Goal: Find specific page/section: Find specific page/section

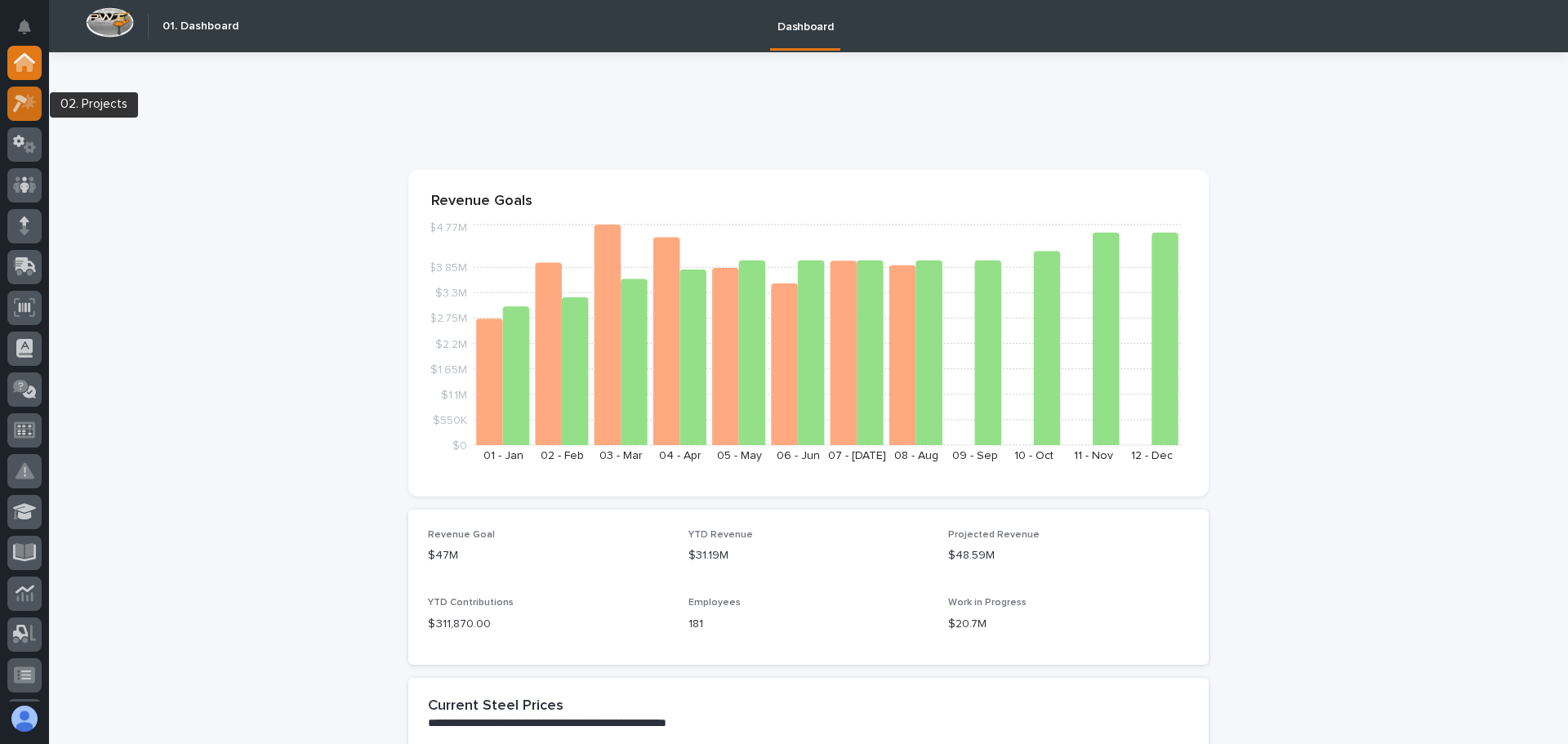
click at [27, 101] on icon at bounding box center [25, 103] width 23 height 18
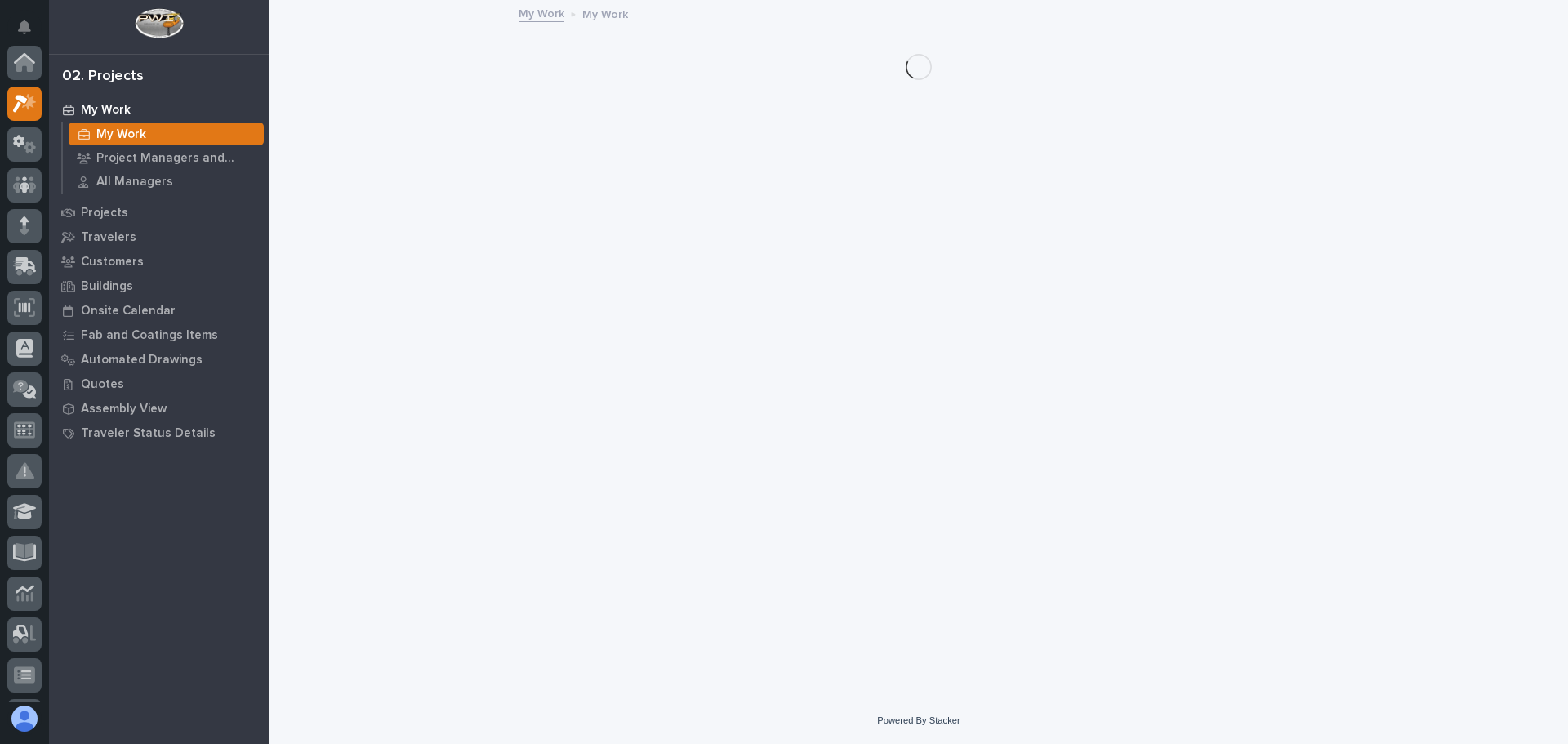
scroll to position [41, 0]
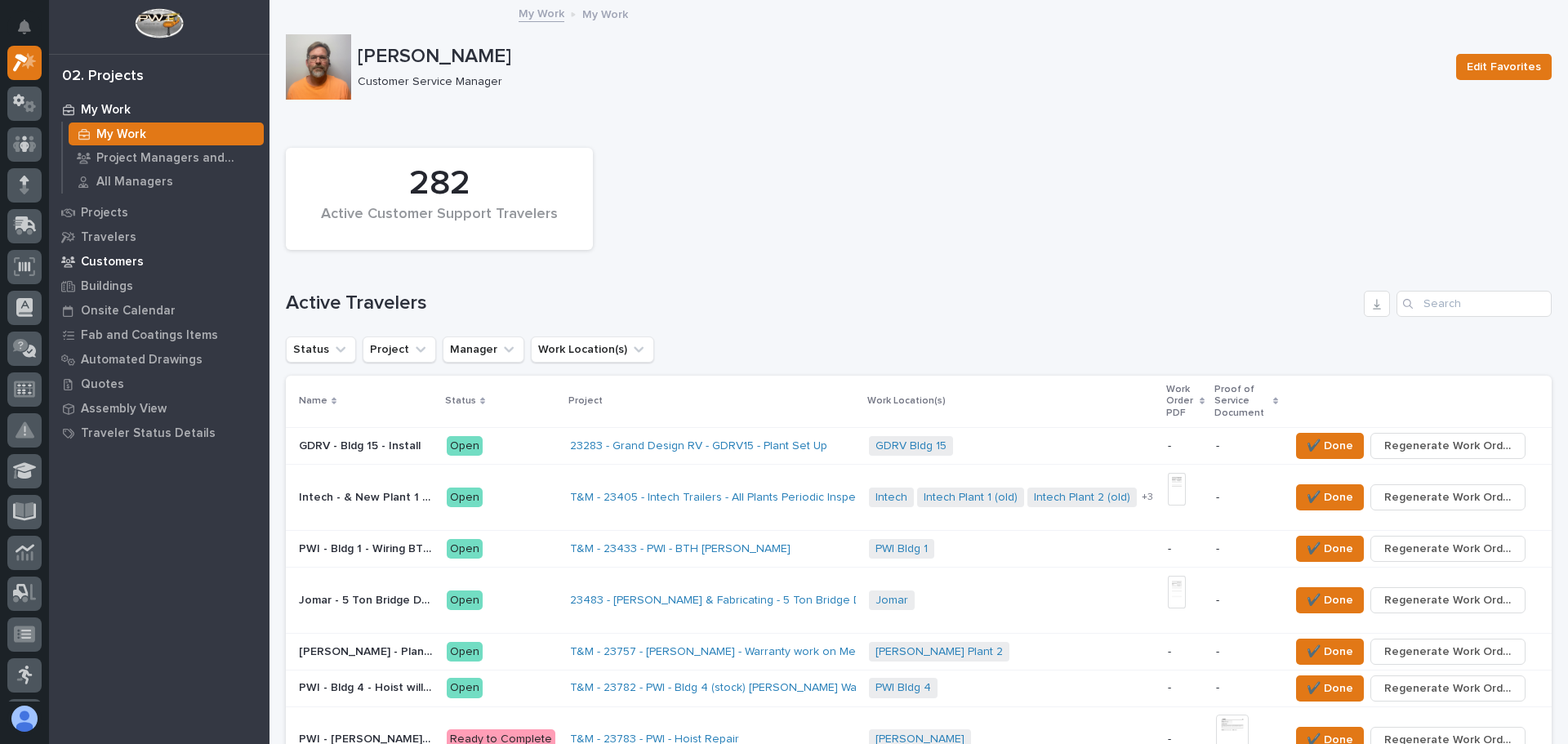
click at [138, 259] on p "Customers" at bounding box center [112, 263] width 63 height 15
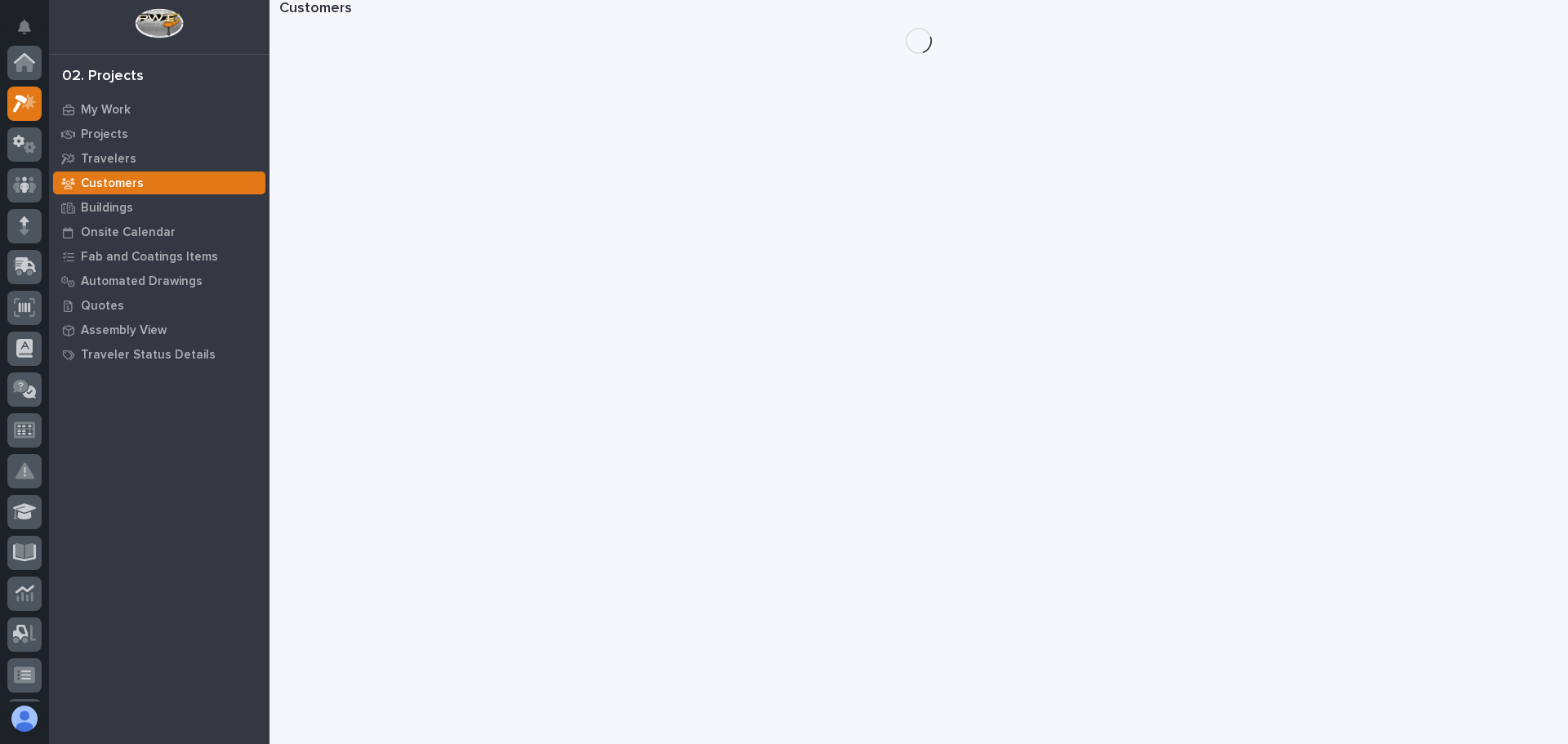
scroll to position [41, 0]
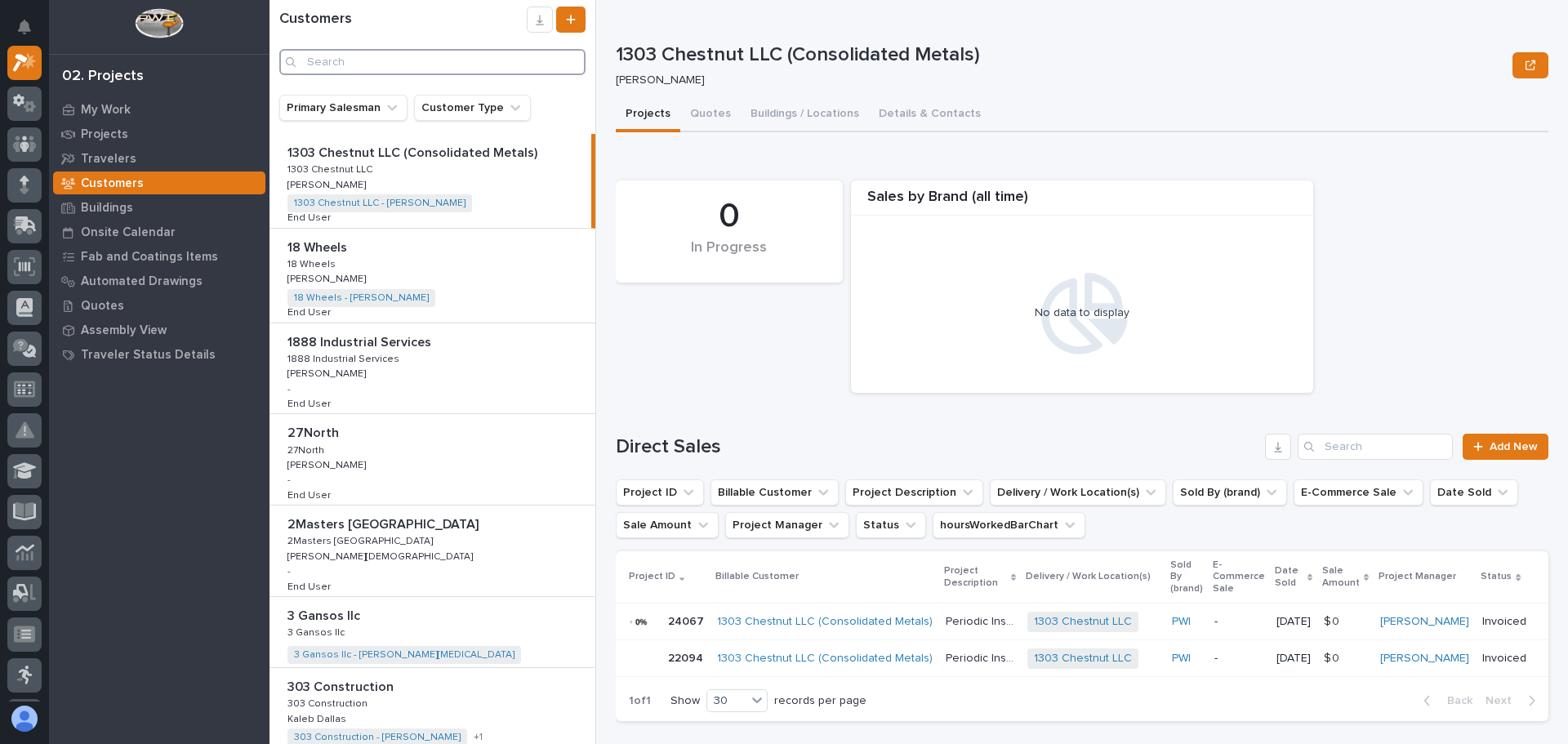
click at [378, 64] on input "Search" at bounding box center [432, 61] width 306 height 26
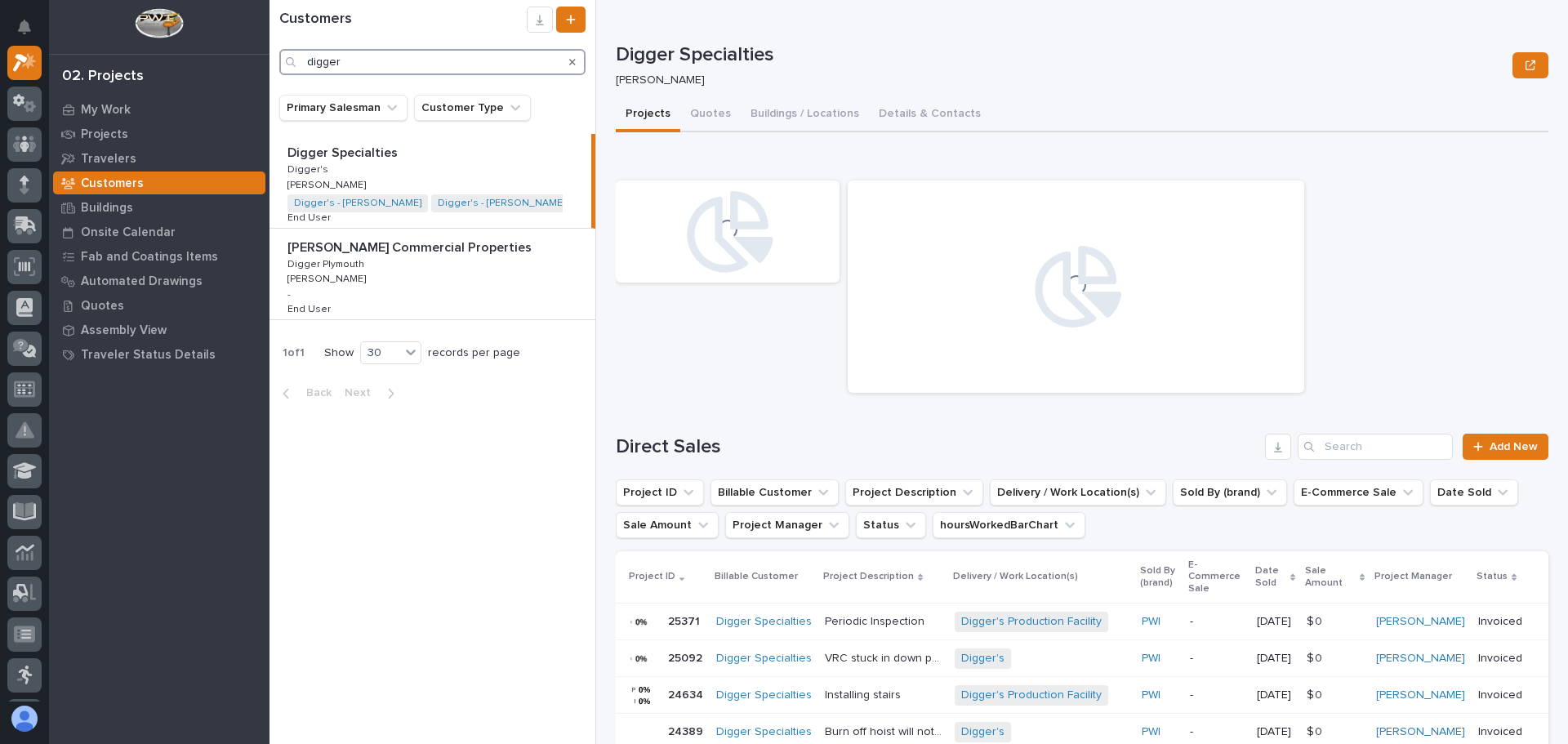
type input "digger"
click at [326, 150] on p "Digger Specialties" at bounding box center [344, 152] width 113 height 18
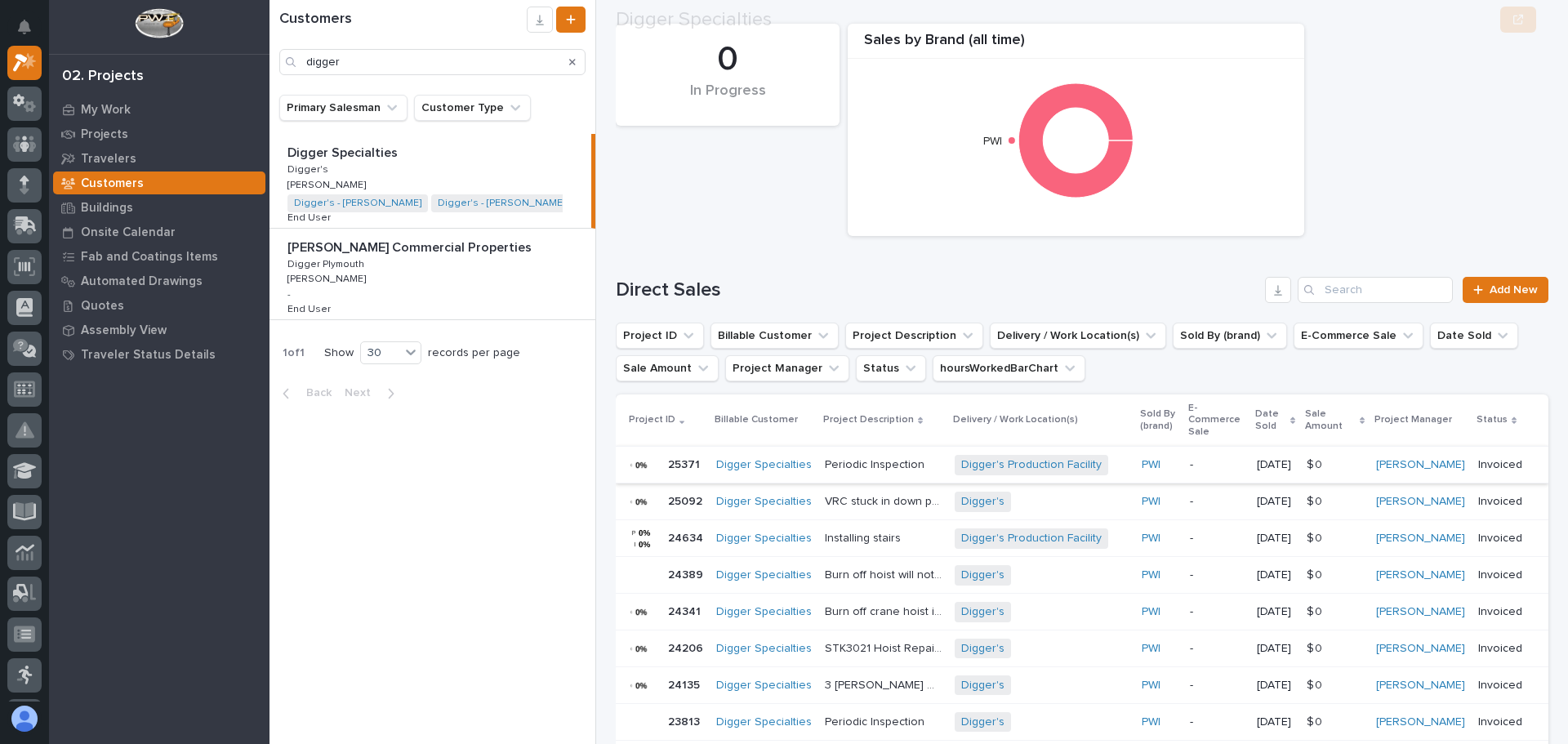
scroll to position [164, 0]
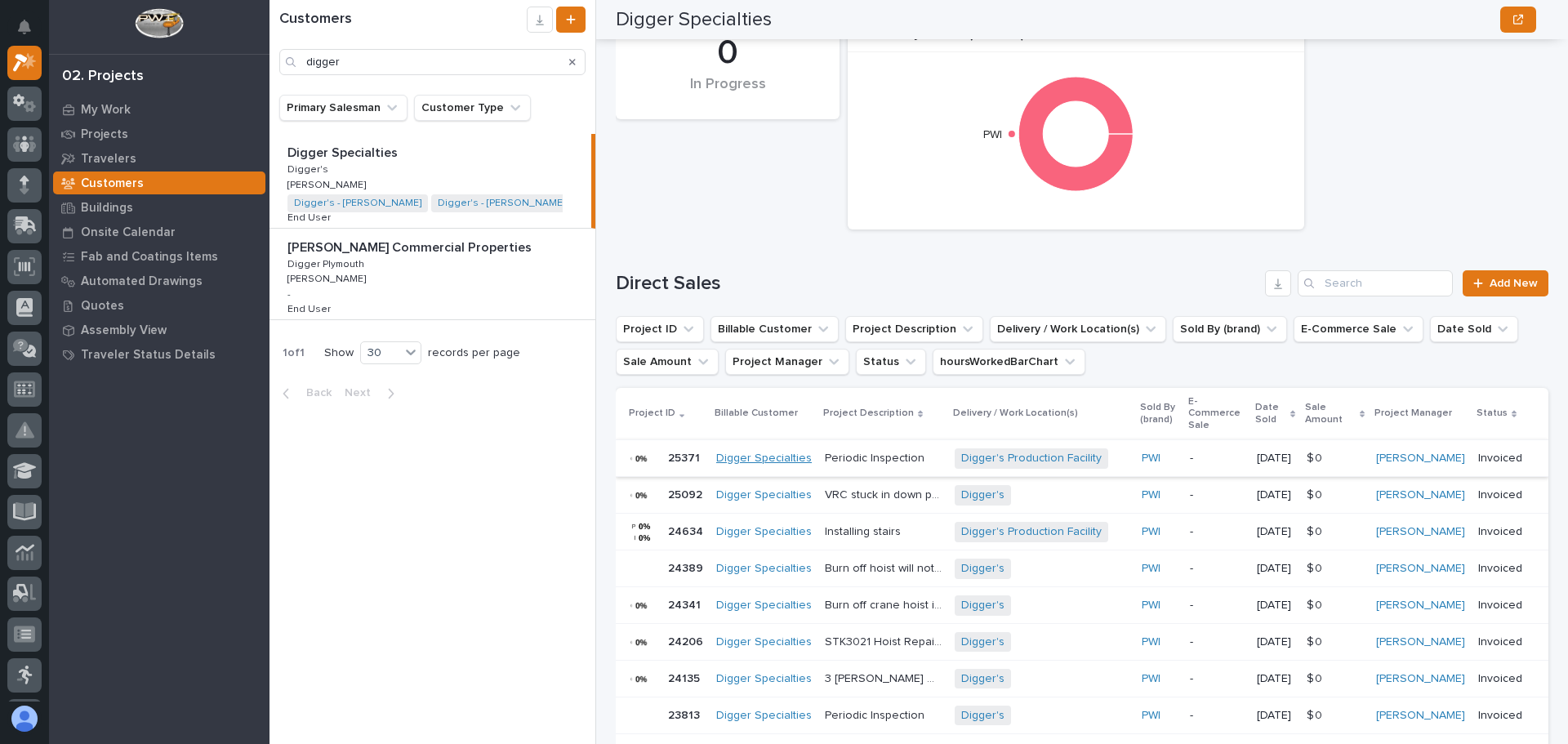
click at [731, 458] on link "Digger Specialties" at bounding box center [764, 459] width 96 height 14
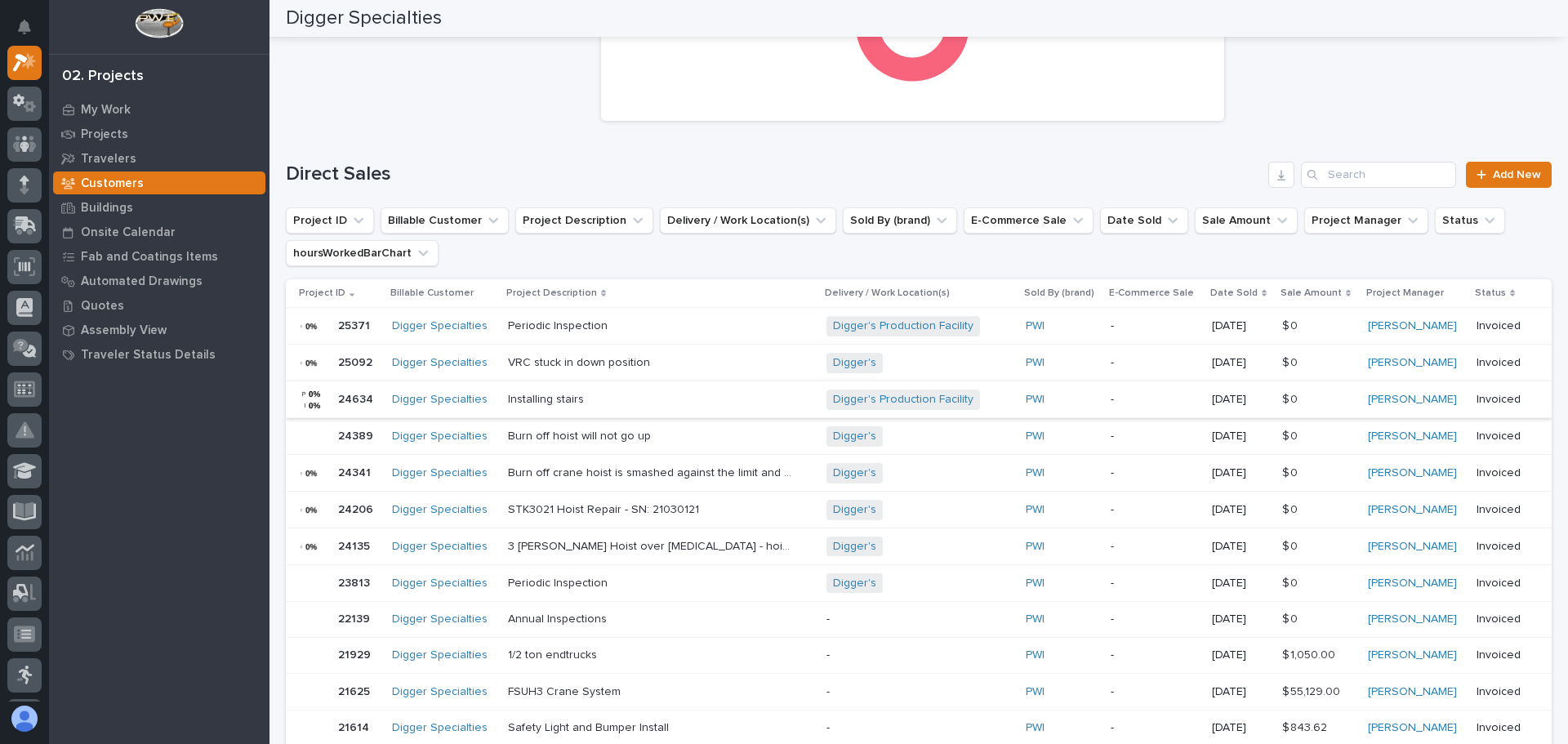
scroll to position [245, 0]
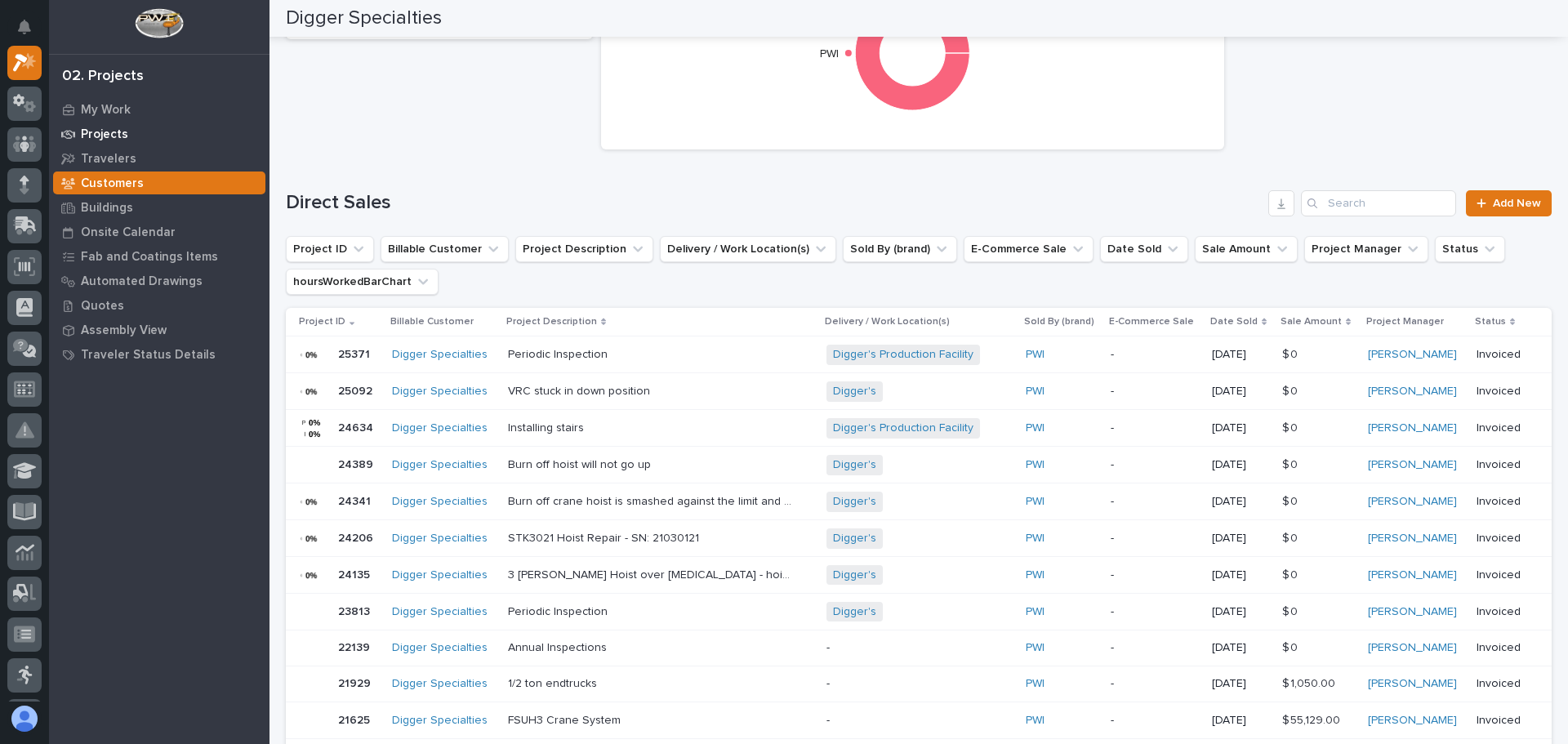
click at [116, 135] on p "Projects" at bounding box center [104, 135] width 48 height 15
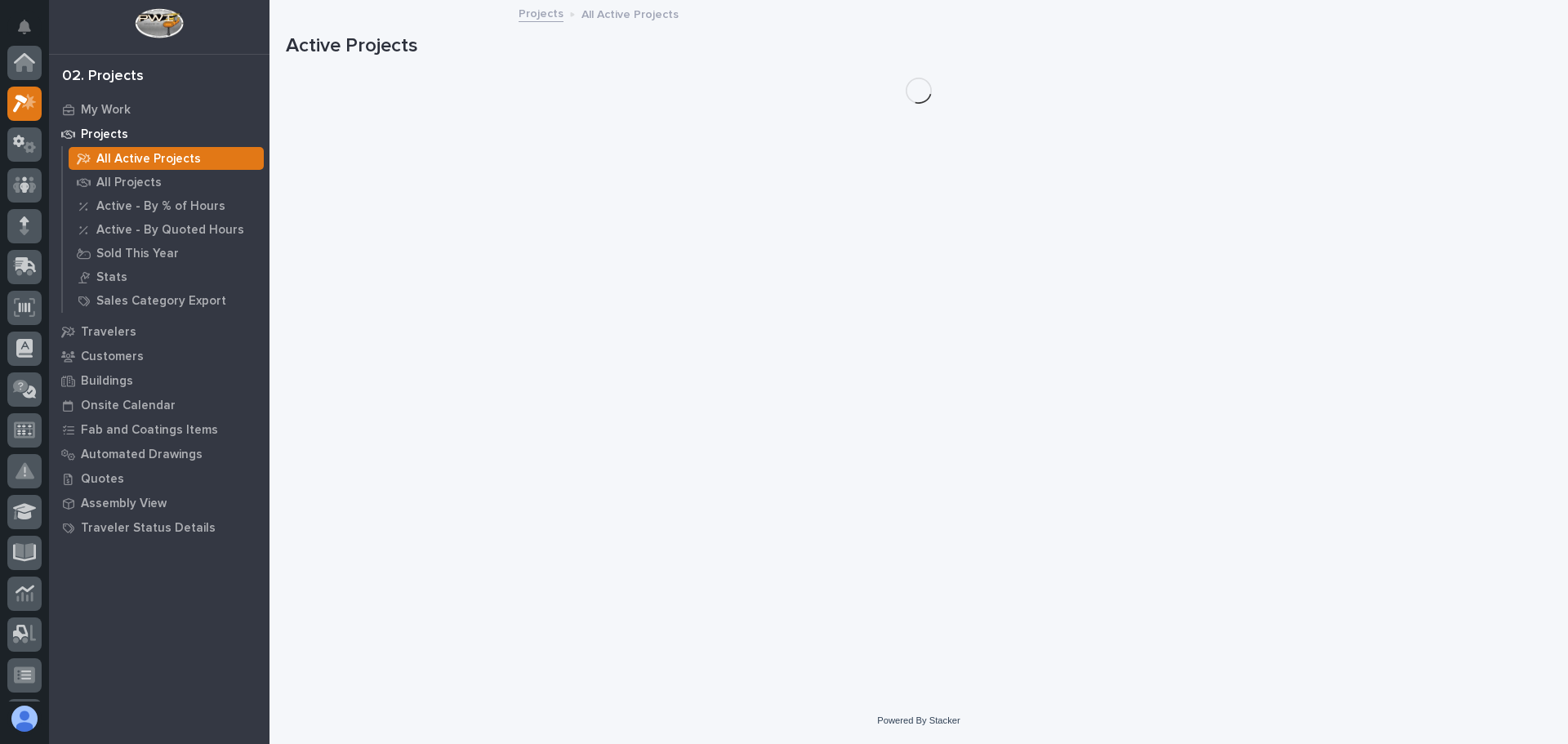
scroll to position [41, 0]
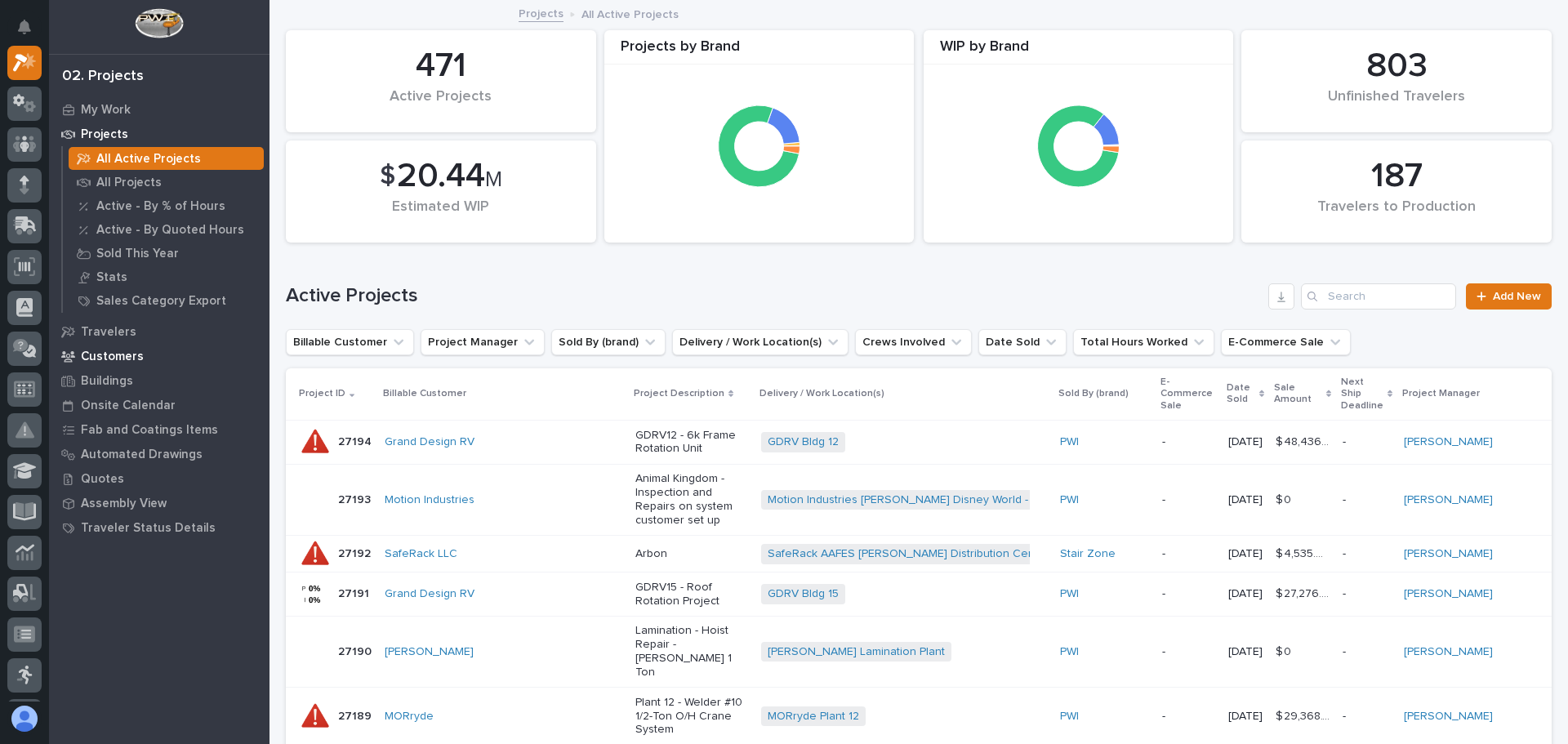
click at [108, 351] on p "Customers" at bounding box center [112, 357] width 63 height 15
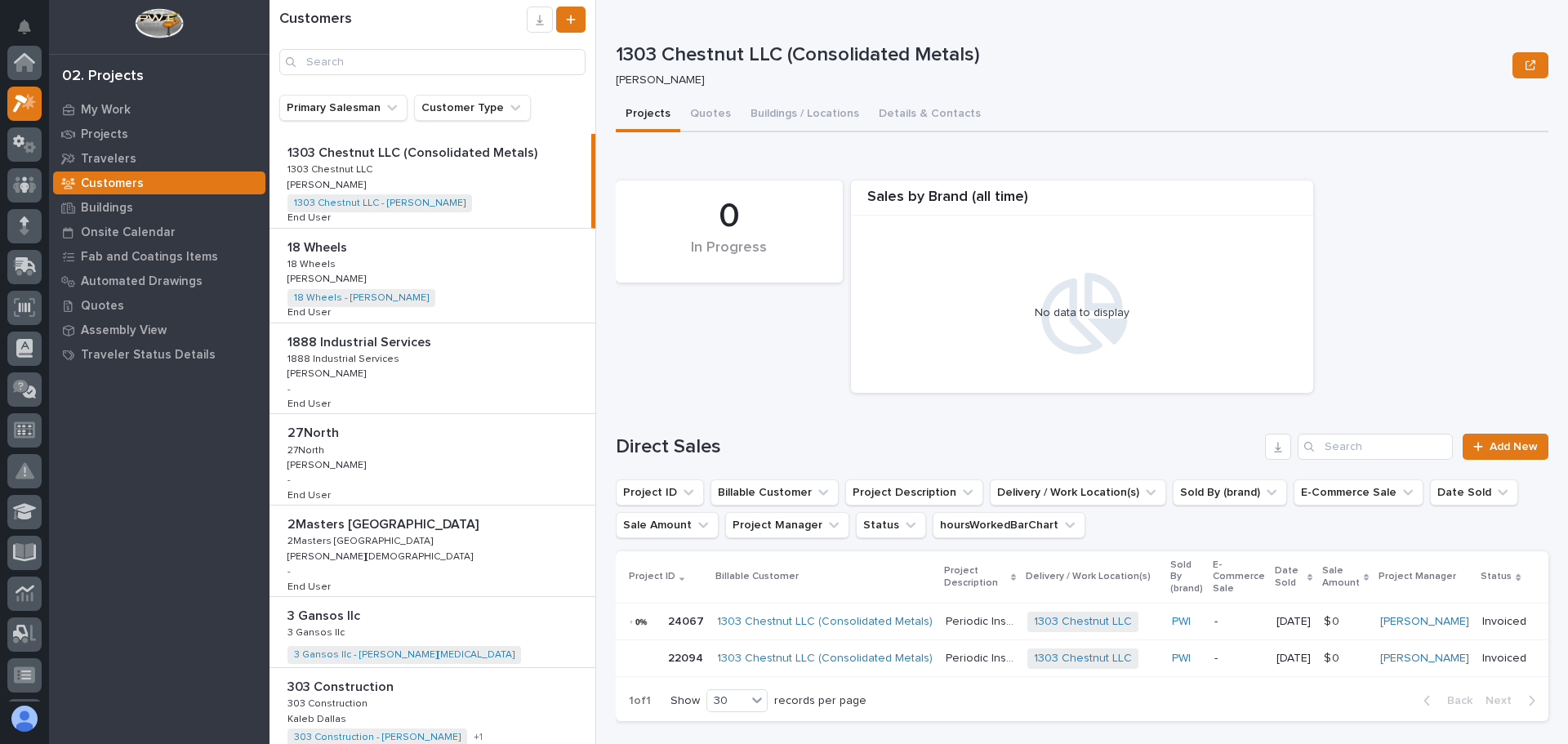
scroll to position [41, 0]
click at [330, 60] on input "Search" at bounding box center [432, 61] width 306 height 26
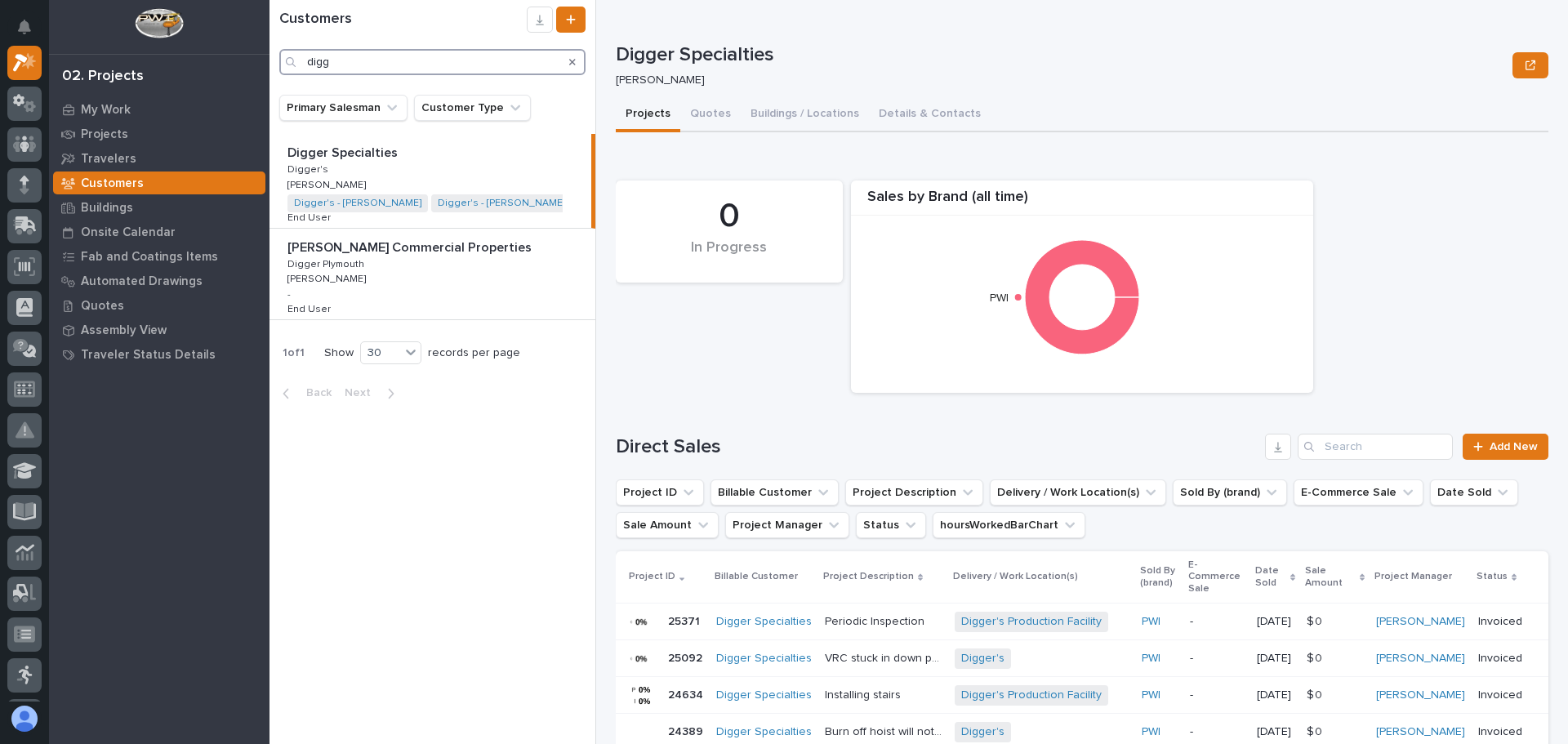
type input "digg"
click at [323, 153] on p "Digger Specialties" at bounding box center [344, 152] width 113 height 18
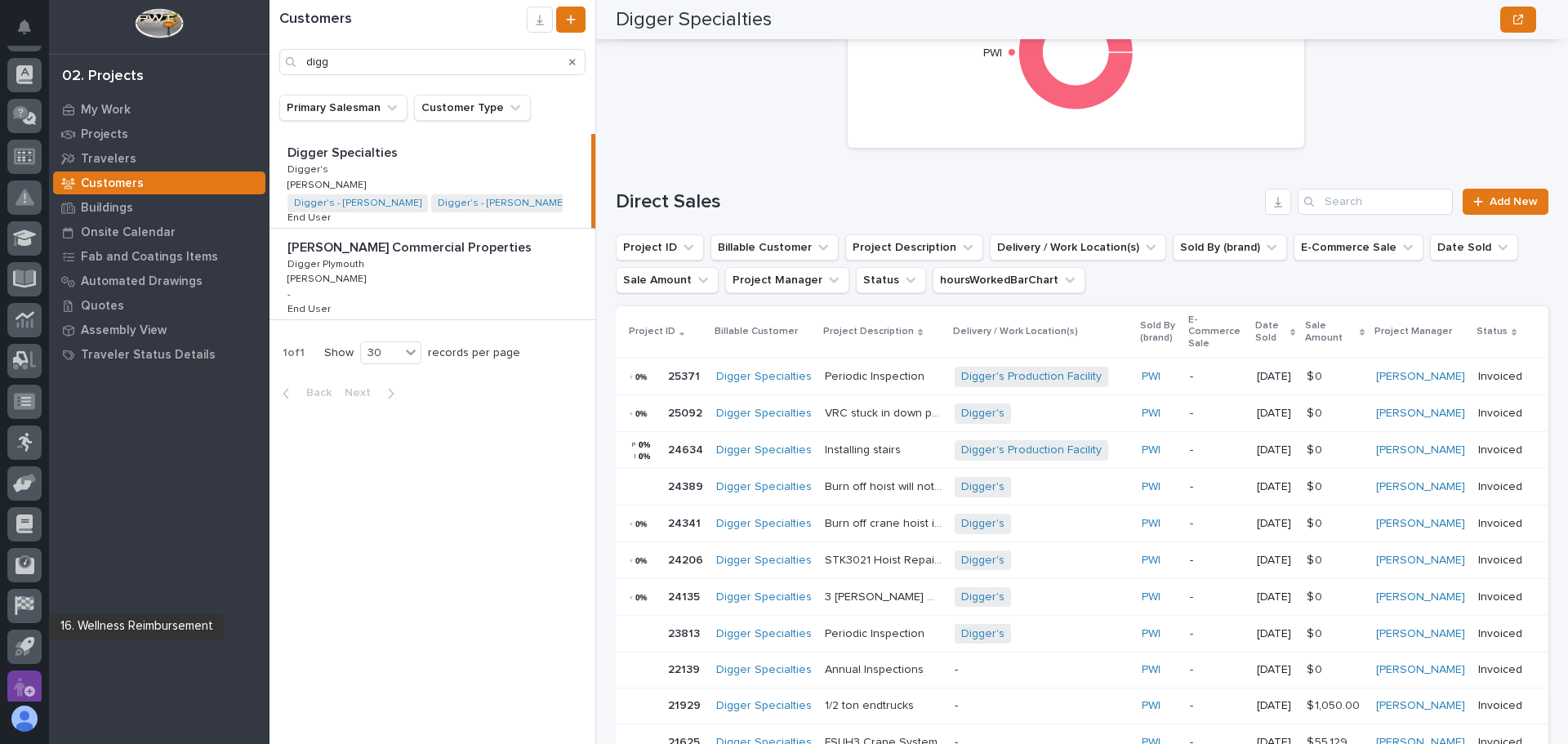
scroll to position [284, 0]
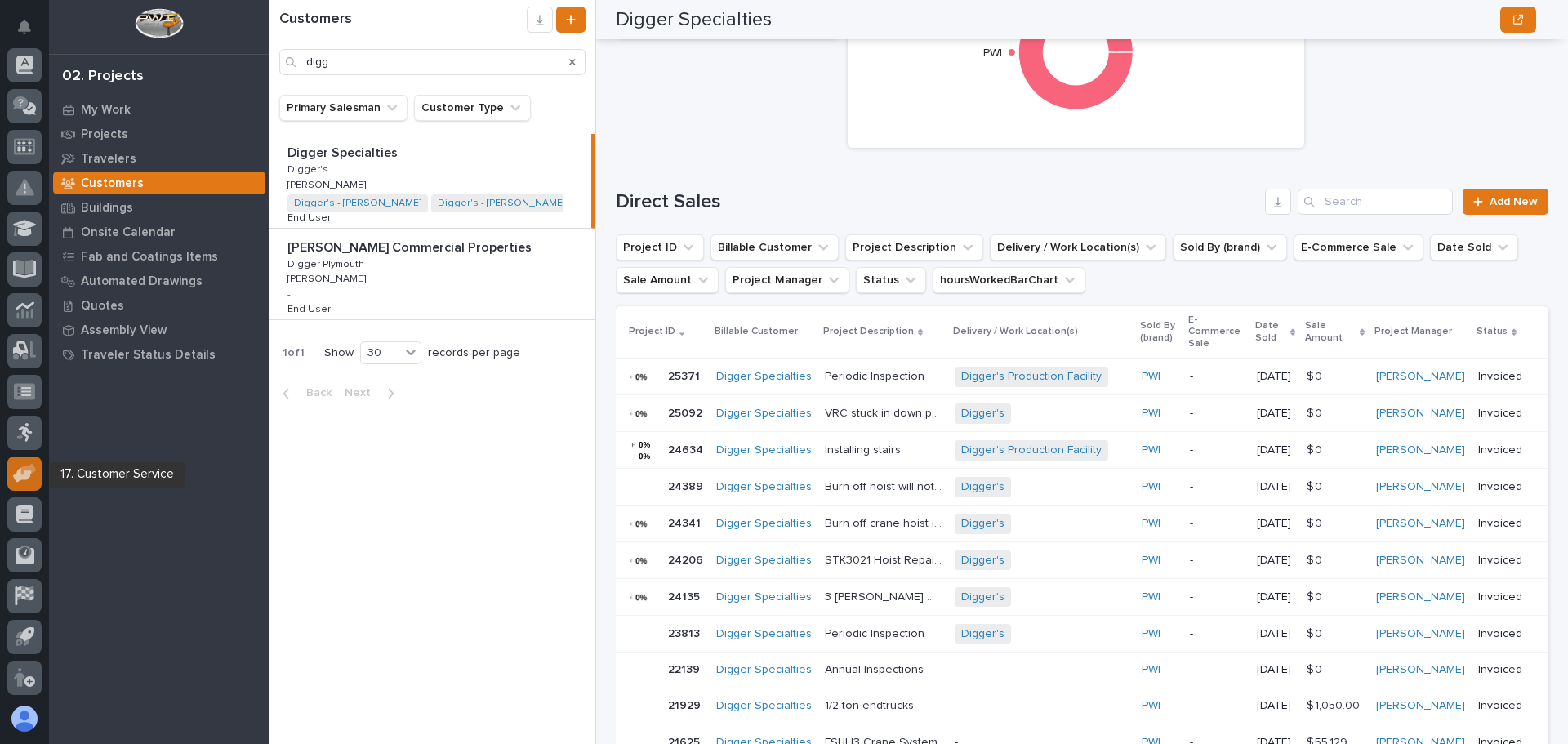
click at [22, 473] on icon at bounding box center [29, 469] width 16 height 12
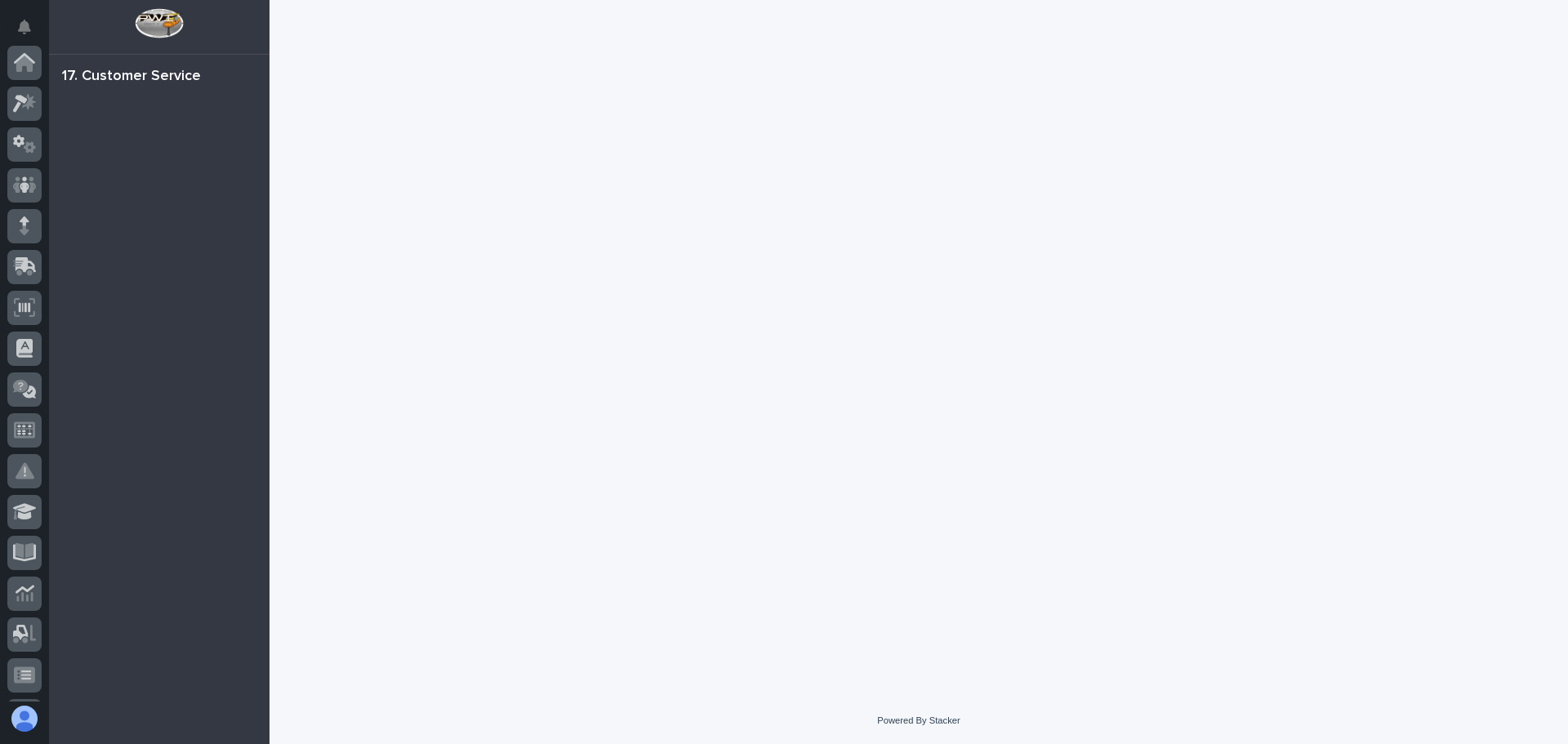
scroll to position [284, 0]
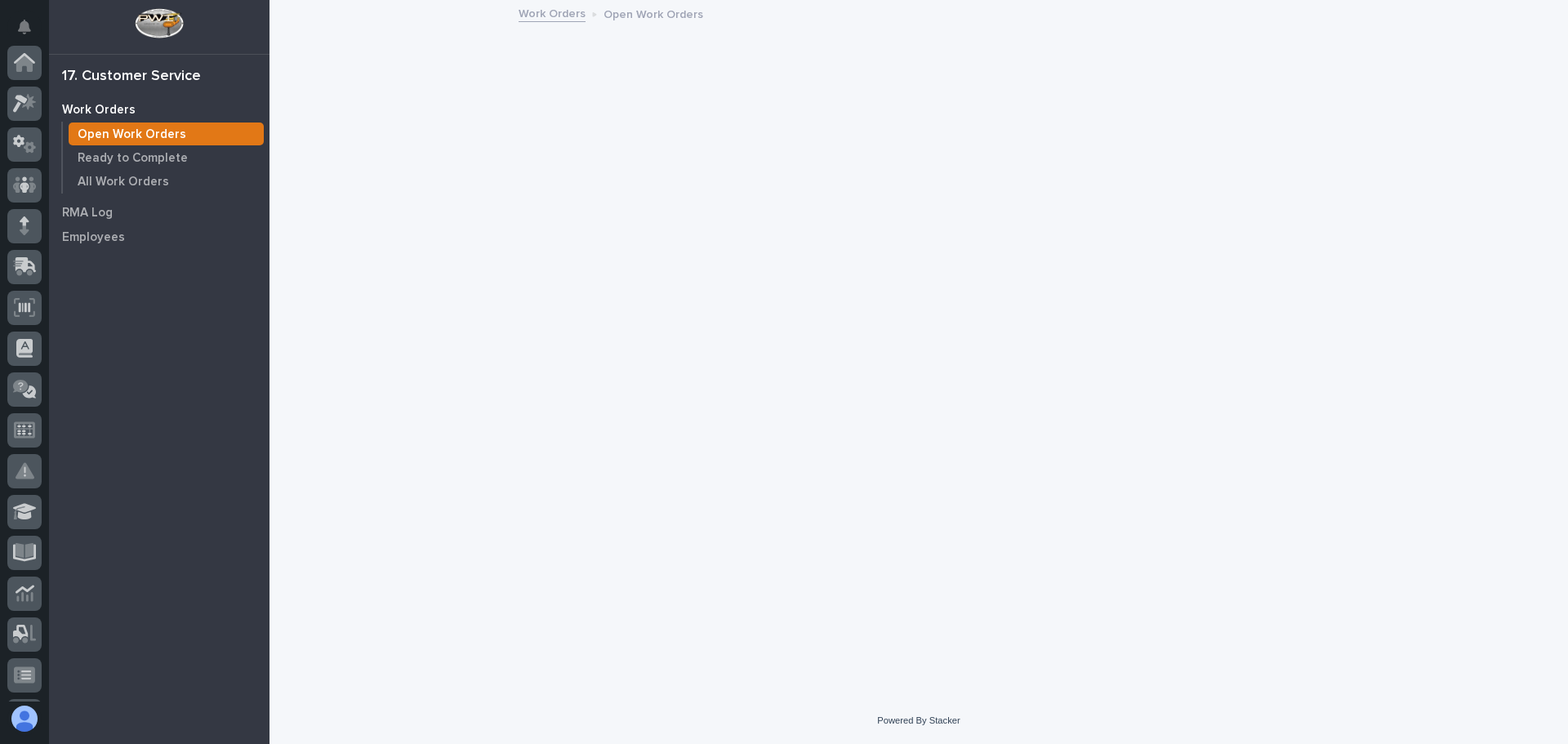
scroll to position [284, 0]
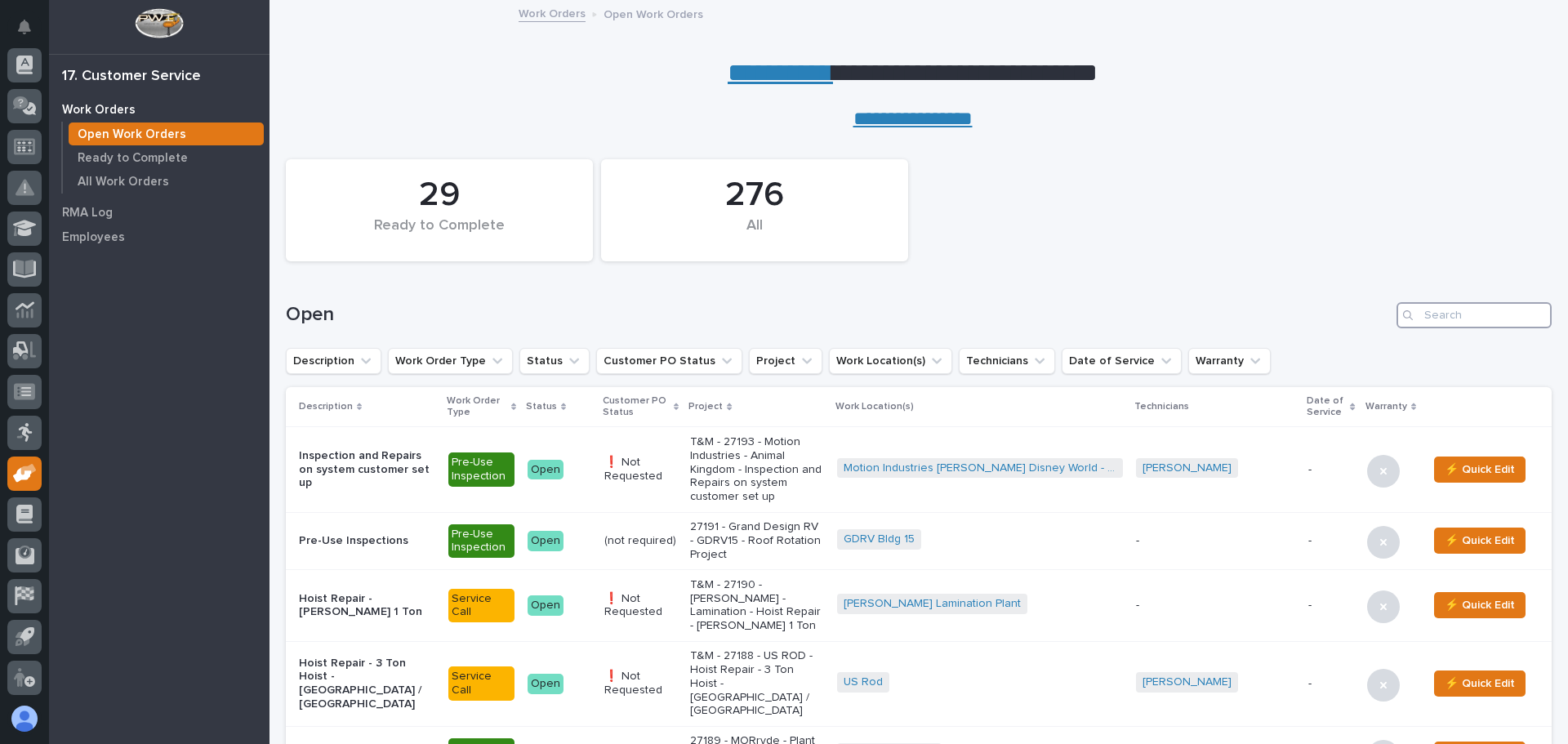
click at [1425, 320] on input "Search" at bounding box center [1474, 315] width 155 height 26
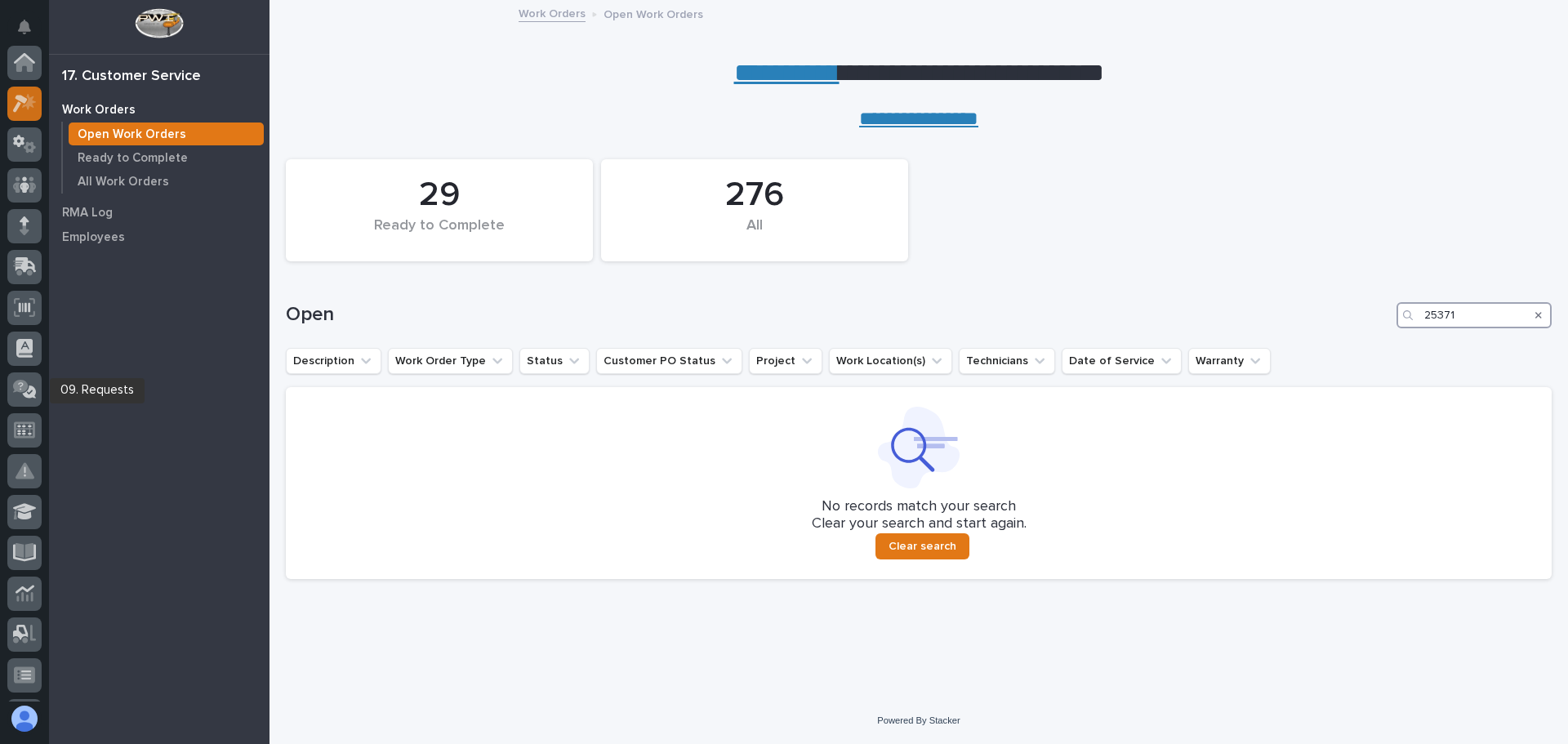
type input "25371"
click at [28, 106] on icon at bounding box center [29, 101] width 14 height 16
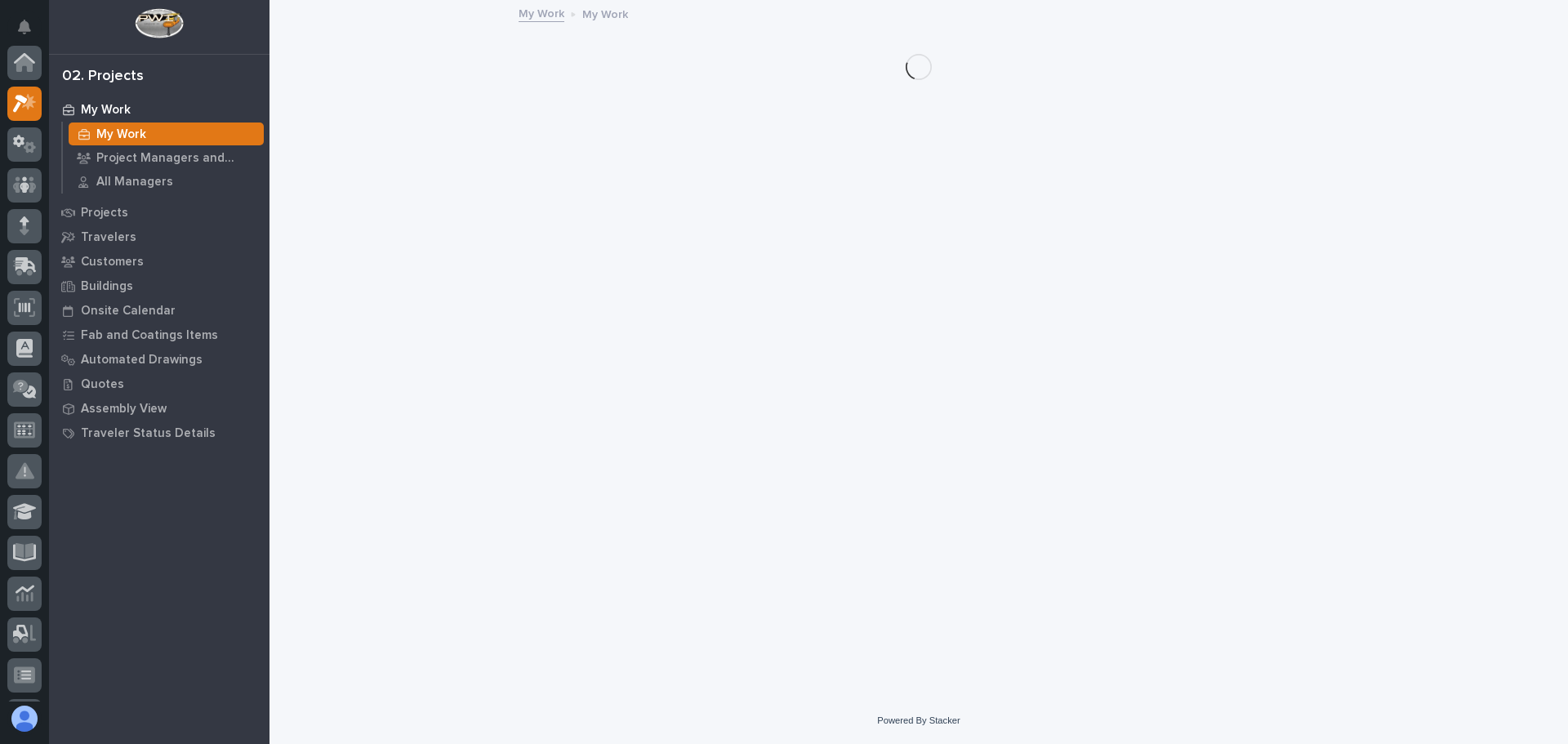
scroll to position [41, 0]
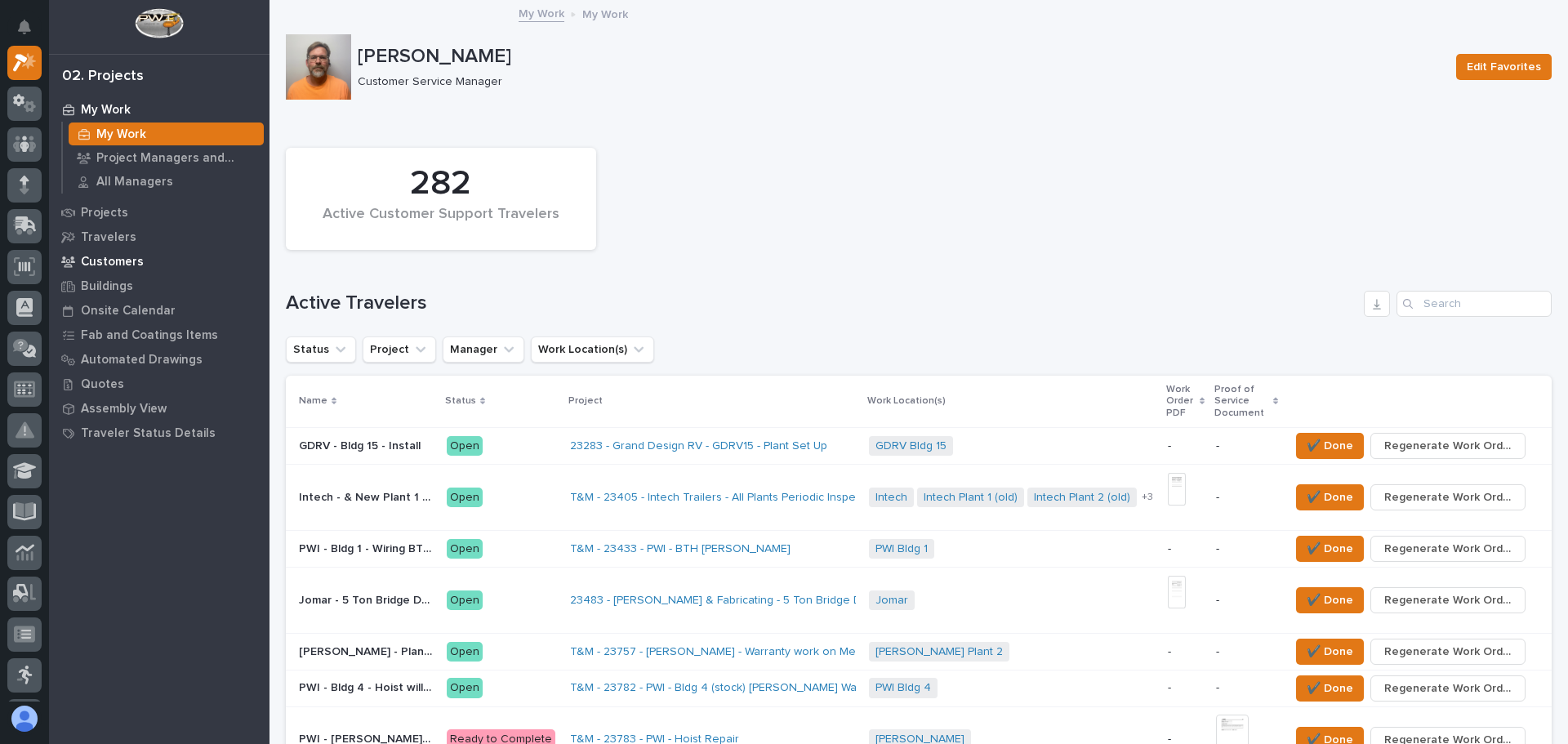
click at [126, 260] on p "Customers" at bounding box center [112, 263] width 63 height 15
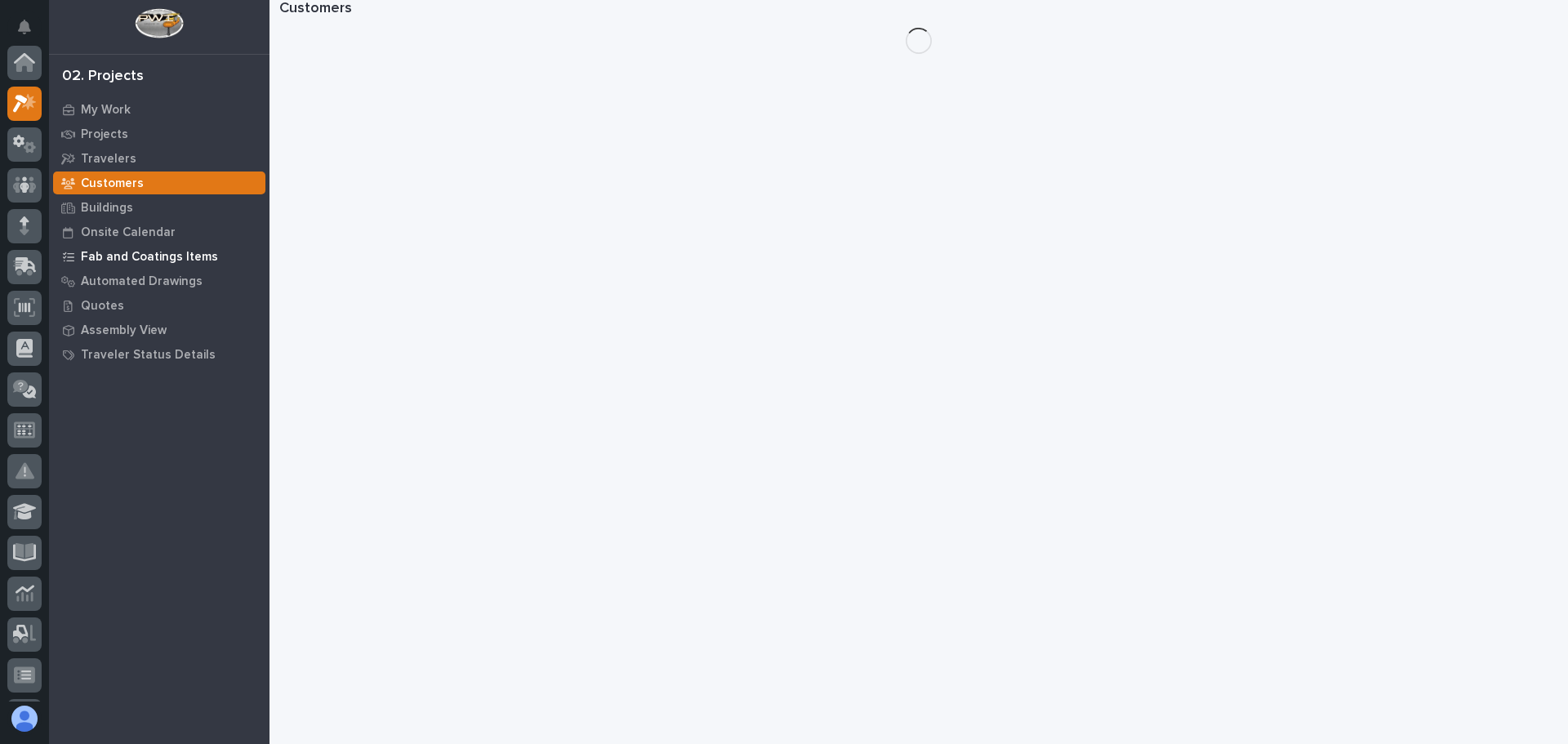
scroll to position [41, 0]
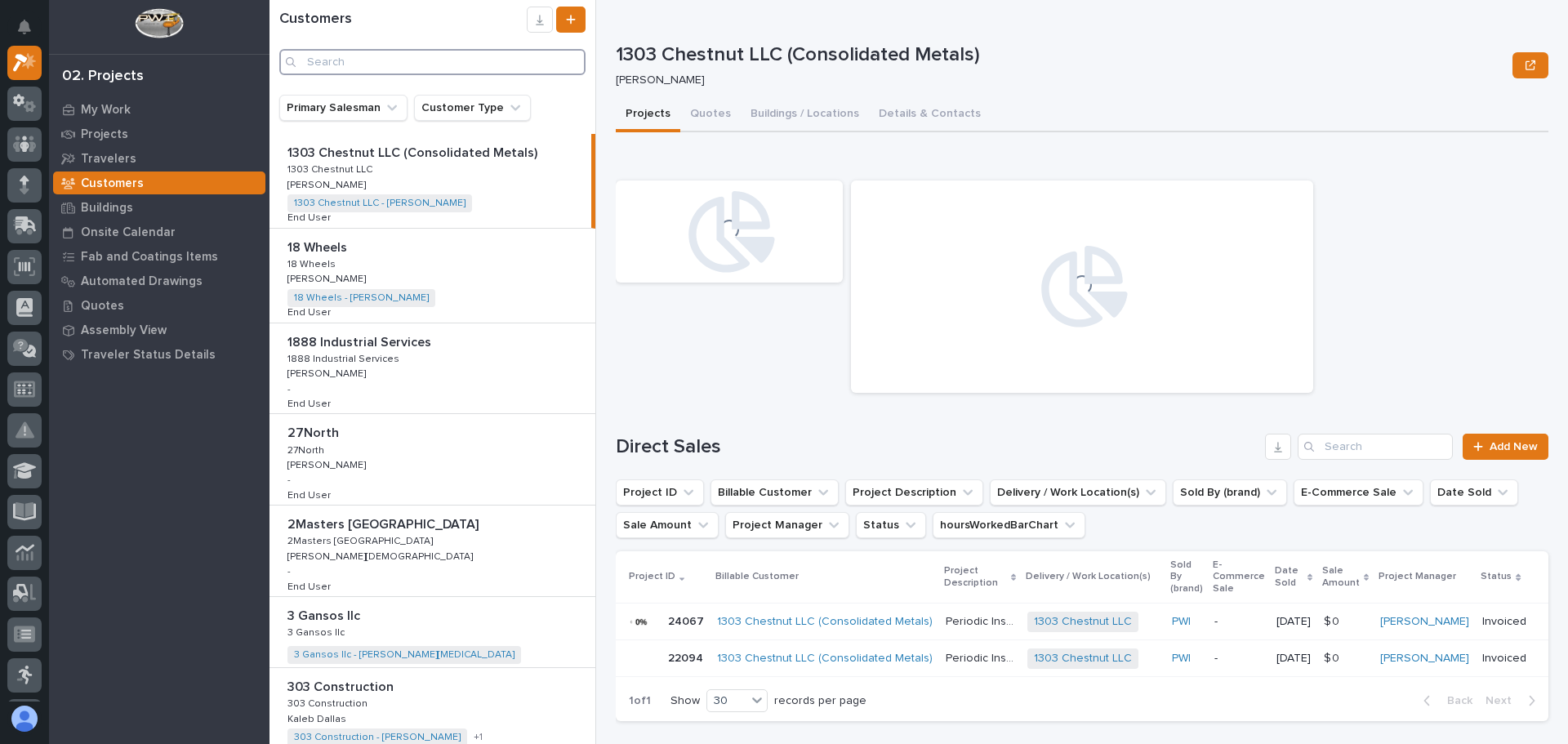
click at [357, 67] on input "Search" at bounding box center [432, 61] width 306 height 26
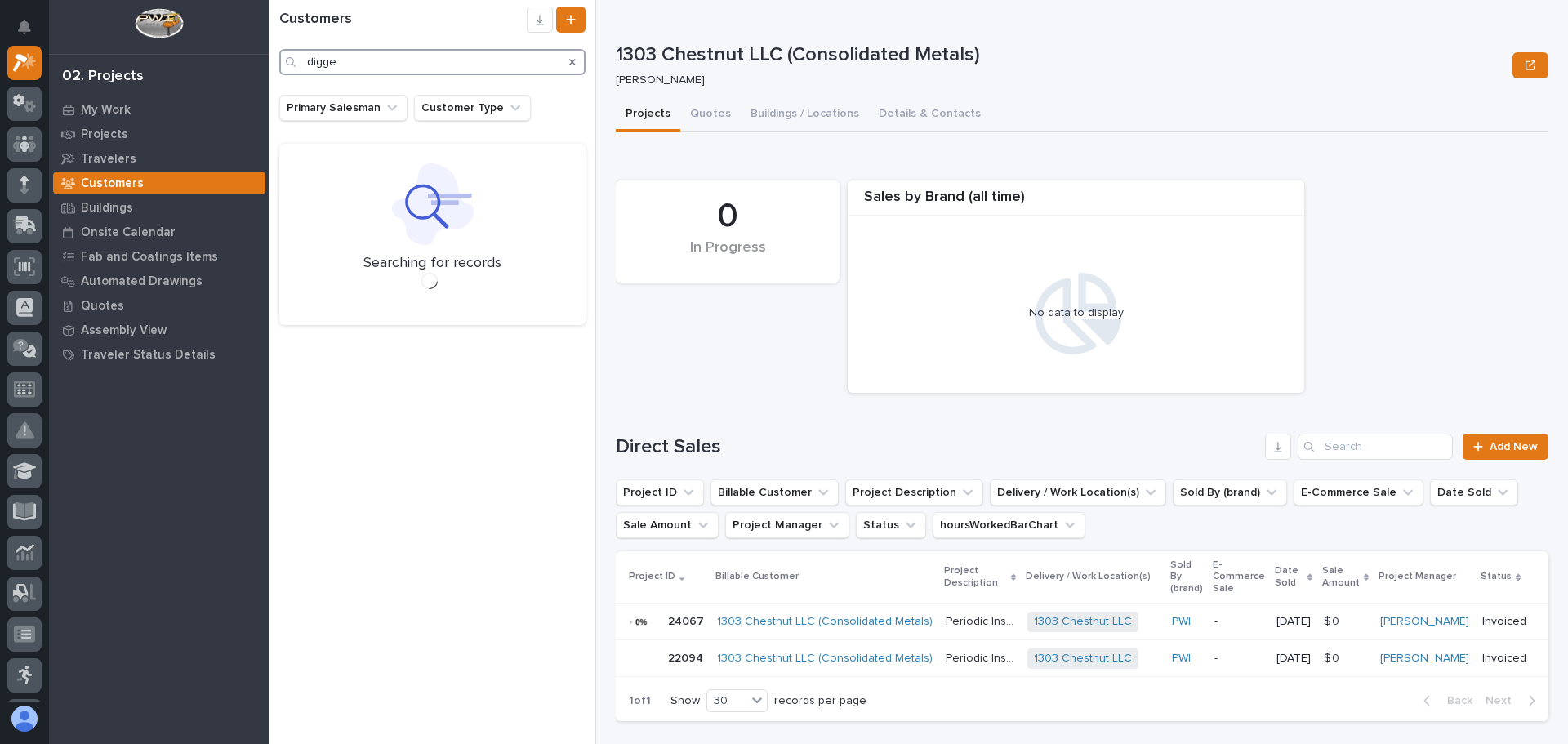
type input "digger"
